Goal: Information Seeking & Learning: Learn about a topic

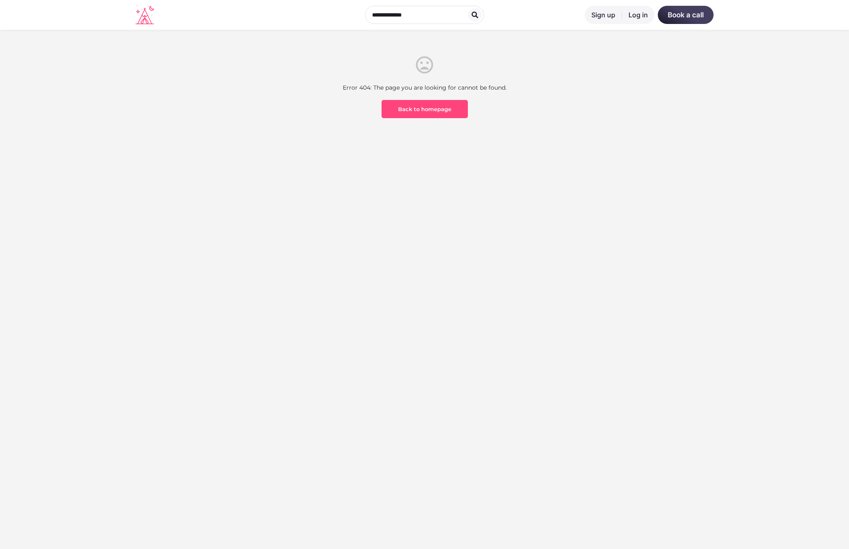
scroll to position [243, 0]
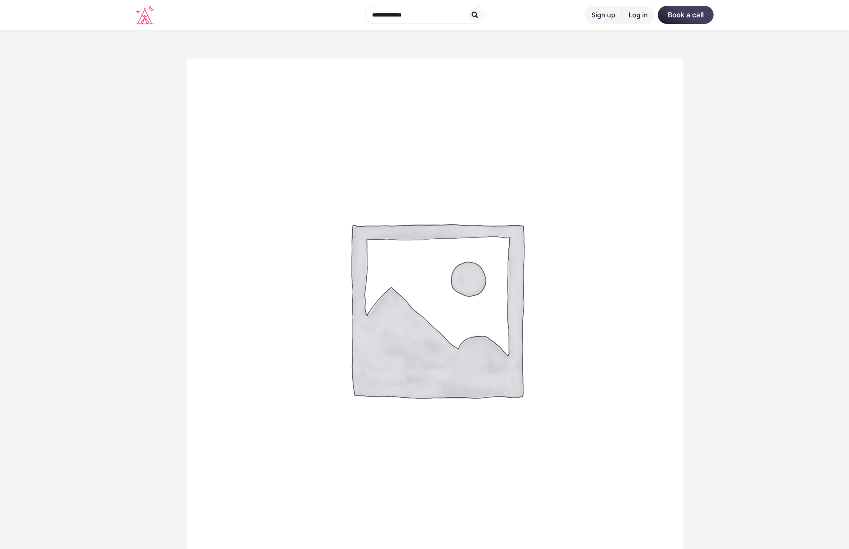
scroll to position [453, 0]
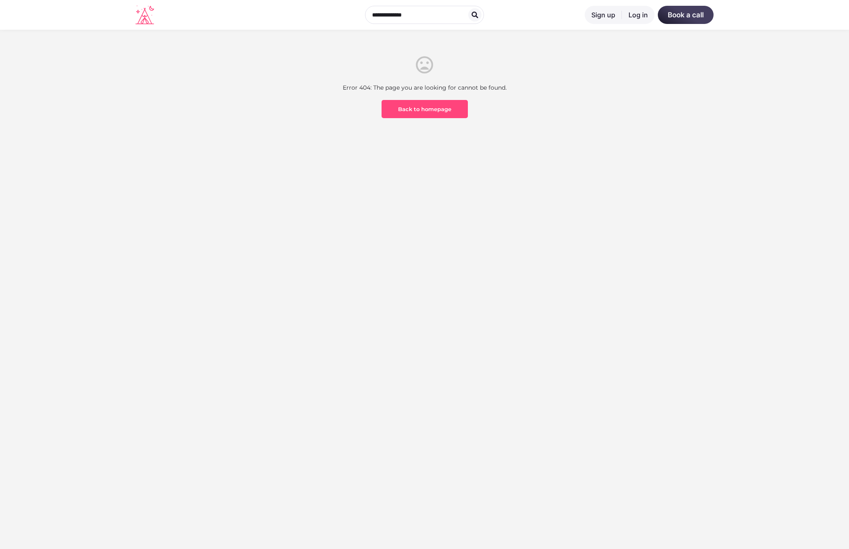
scroll to position [243, 0]
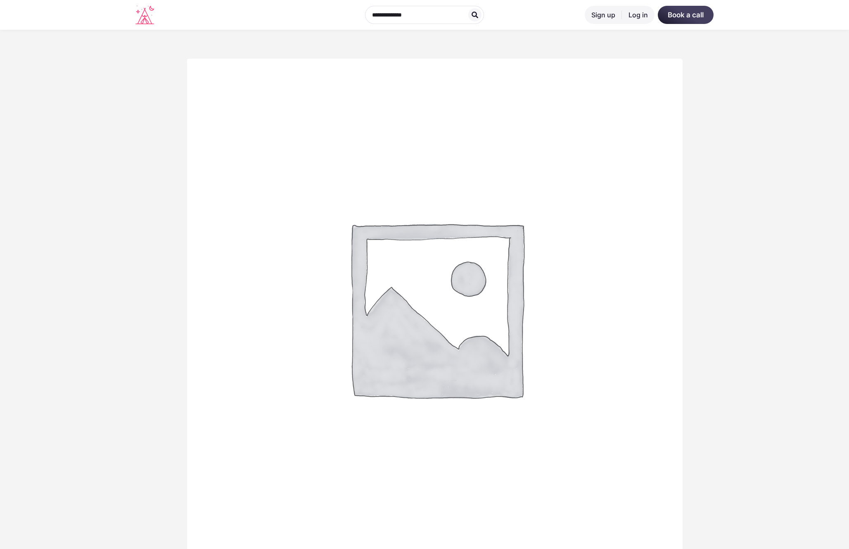
scroll to position [467, 0]
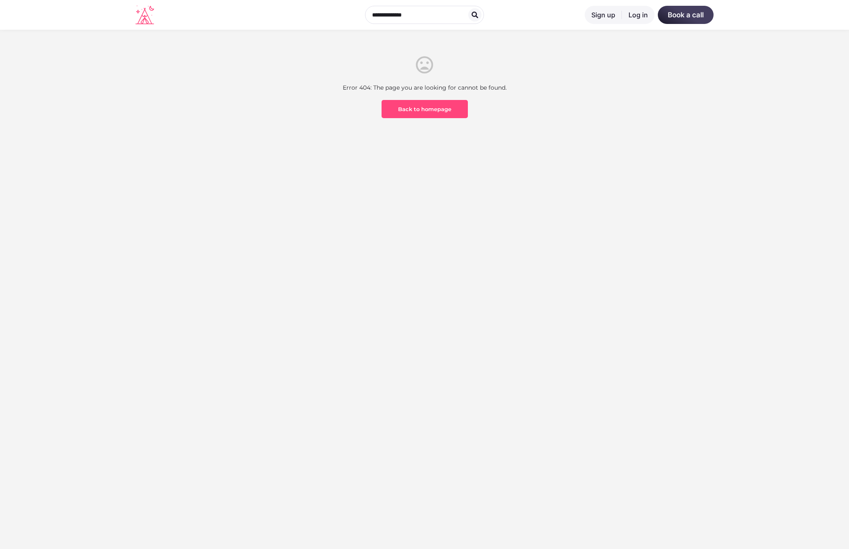
scroll to position [243, 0]
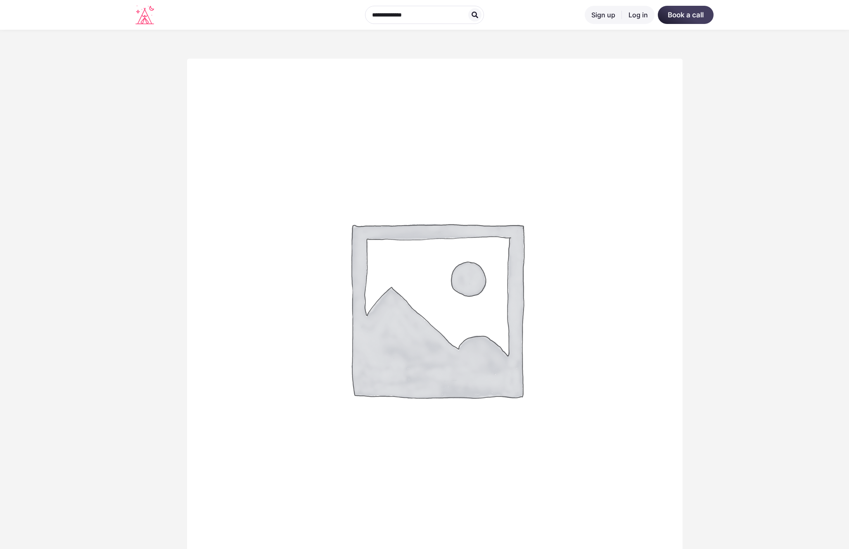
scroll to position [467, 0]
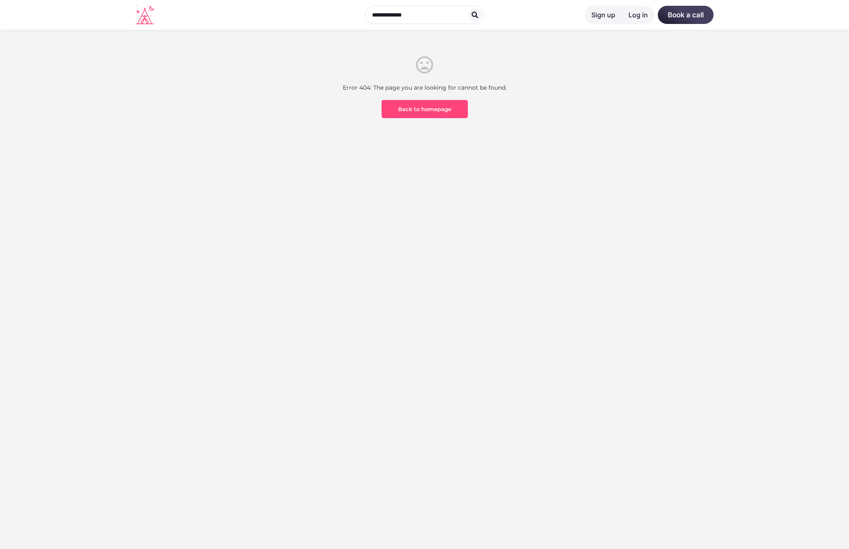
scroll to position [243, 0]
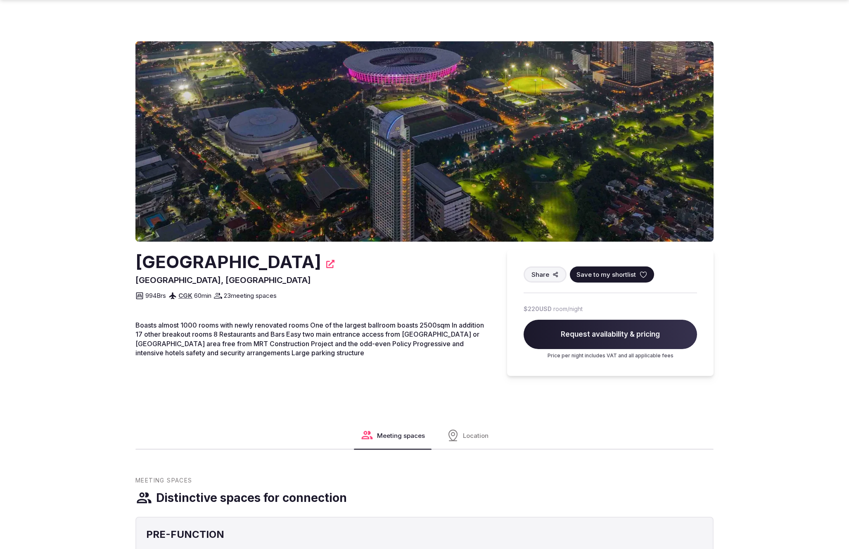
scroll to position [507, 0]
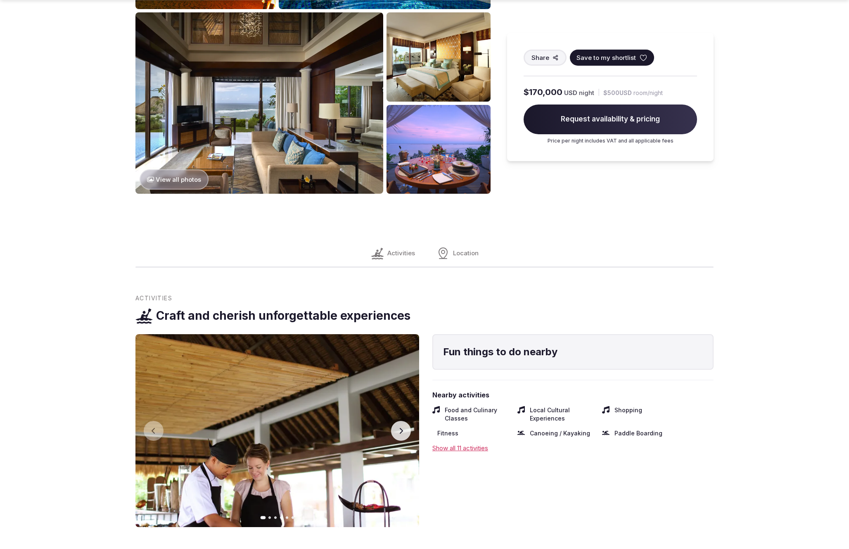
scroll to position [1038, 0]
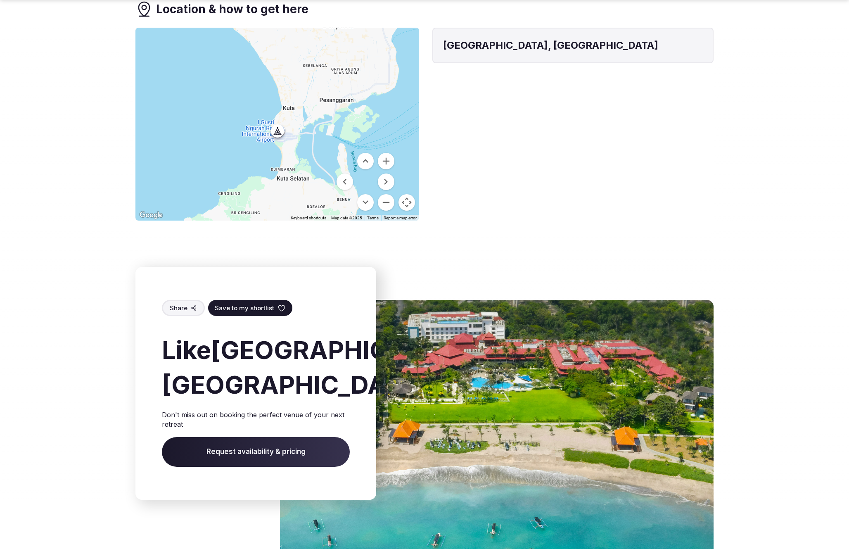
scroll to position [1346, 0]
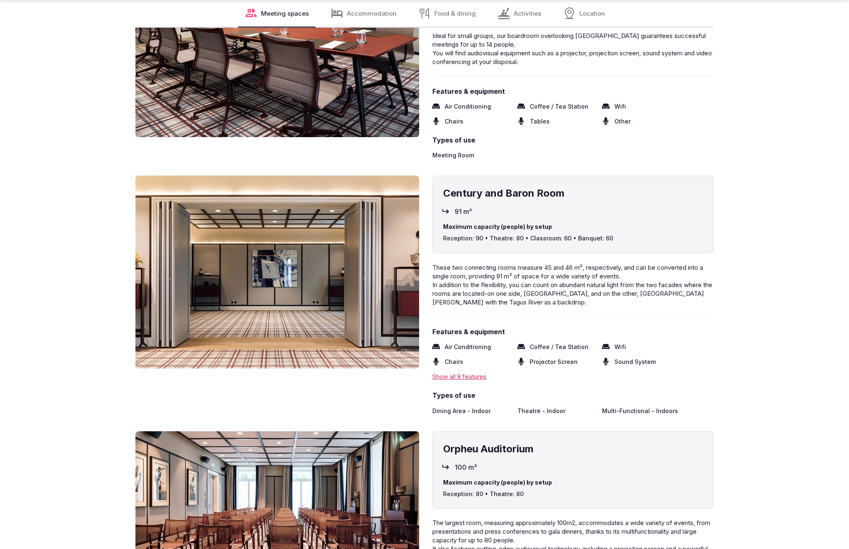
scroll to position [1517, 0]
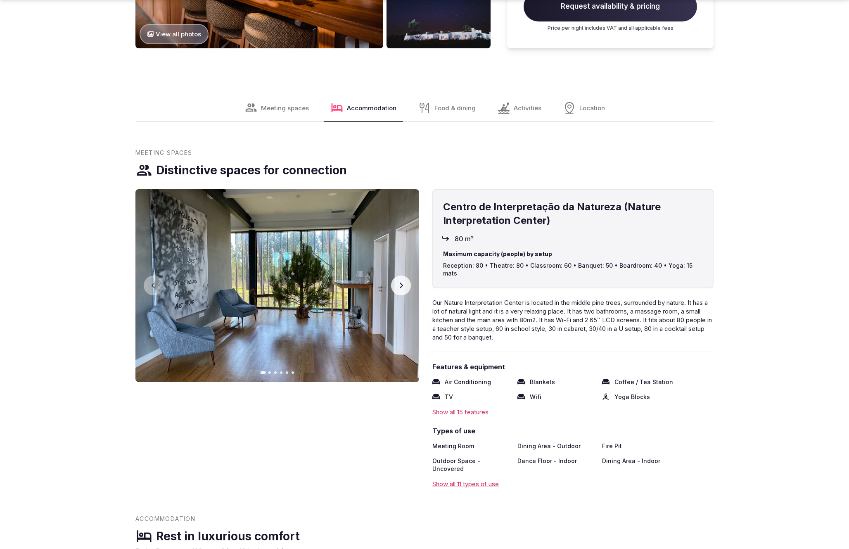
scroll to position [1569, 0]
